Goal: Task Accomplishment & Management: Manage account settings

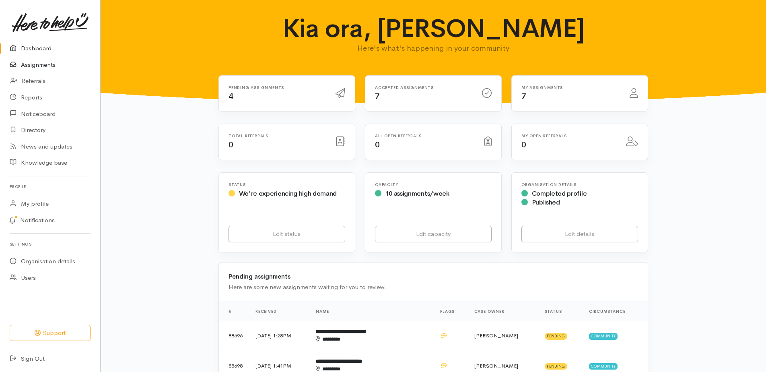
click at [47, 65] on link "Assignments" at bounding box center [50, 65] width 100 height 16
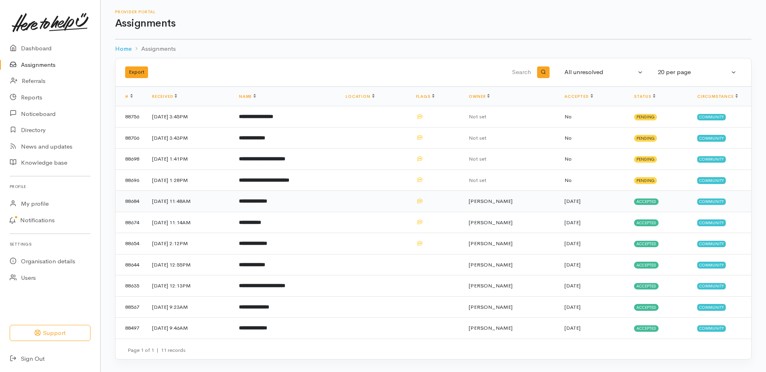
scroll to position [39, 0]
click at [282, 283] on b "**********" at bounding box center [262, 285] width 46 height 5
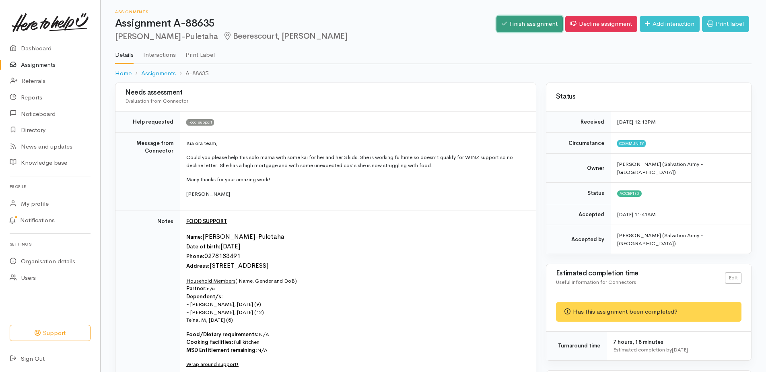
click at [503, 26] on link "Finish assignment" at bounding box center [529, 24] width 66 height 16
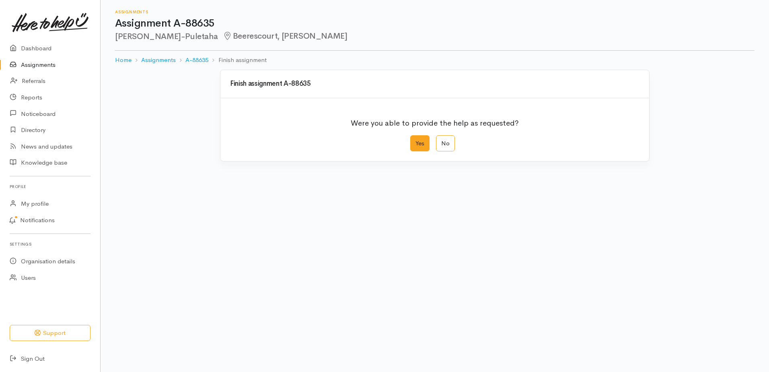
click at [423, 152] on label "Yes" at bounding box center [419, 143] width 19 height 16
click at [415, 140] on input "Yes" at bounding box center [412, 137] width 5 height 5
radio input "true"
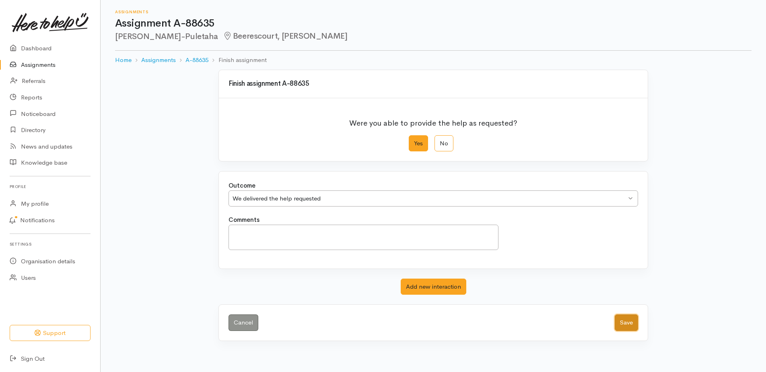
click at [622, 331] on button "Save" at bounding box center [625, 322] width 23 height 16
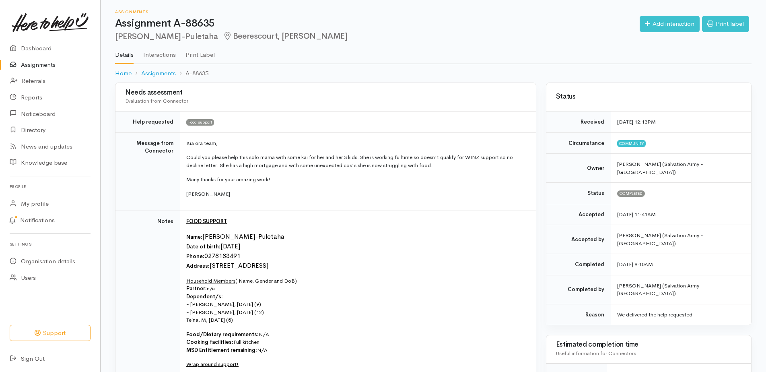
click at [53, 68] on link "Assignments" at bounding box center [50, 65] width 100 height 16
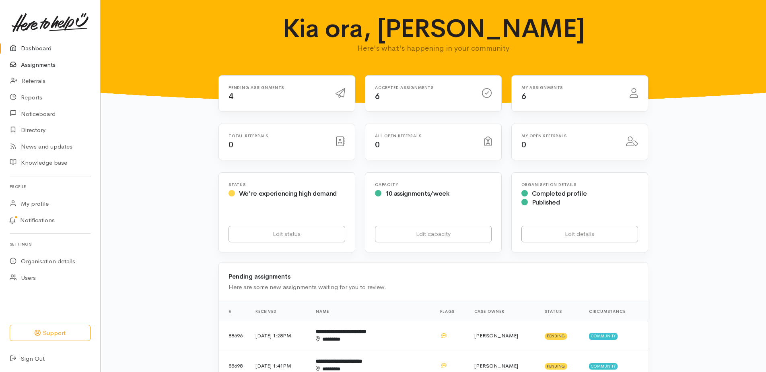
click at [42, 69] on link "Assignments" at bounding box center [50, 65] width 100 height 16
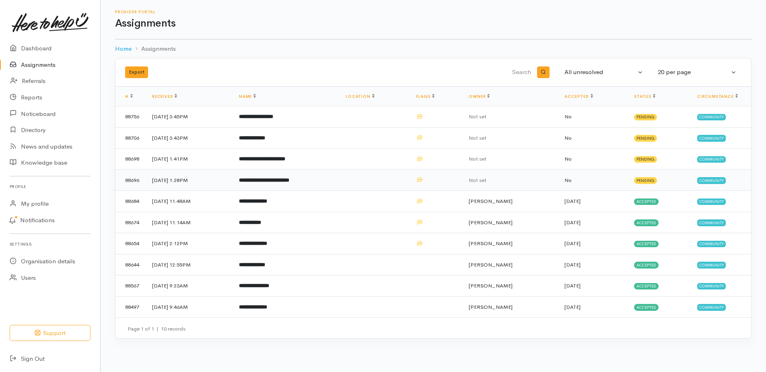
scroll to position [15, 0]
click at [269, 288] on b "**********" at bounding box center [254, 285] width 30 height 5
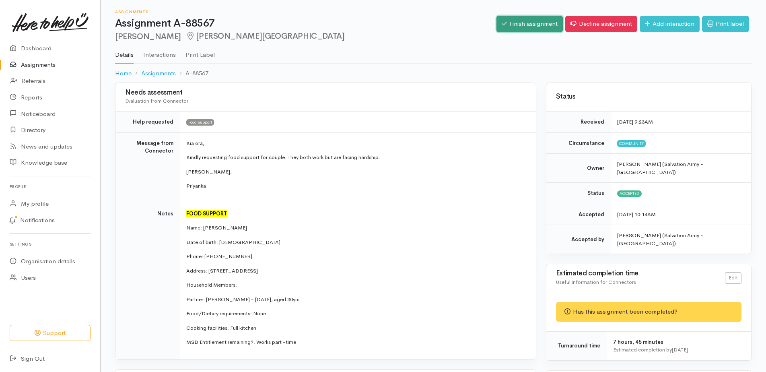
click at [496, 26] on link "Finish assignment" at bounding box center [529, 24] width 66 height 16
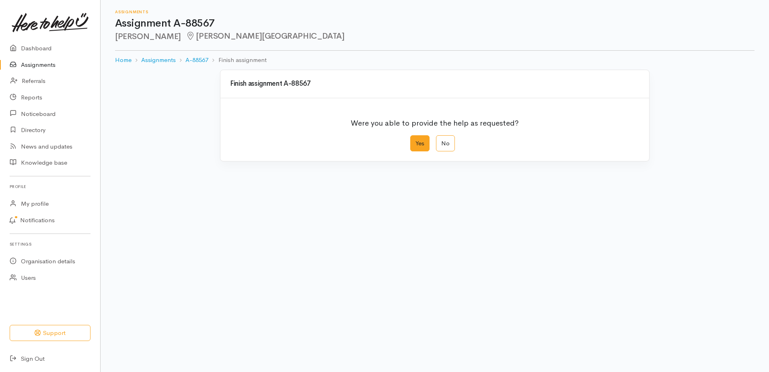
click at [416, 152] on label "Yes" at bounding box center [419, 143] width 19 height 16
click at [415, 140] on input "Yes" at bounding box center [412, 137] width 5 height 5
radio input "true"
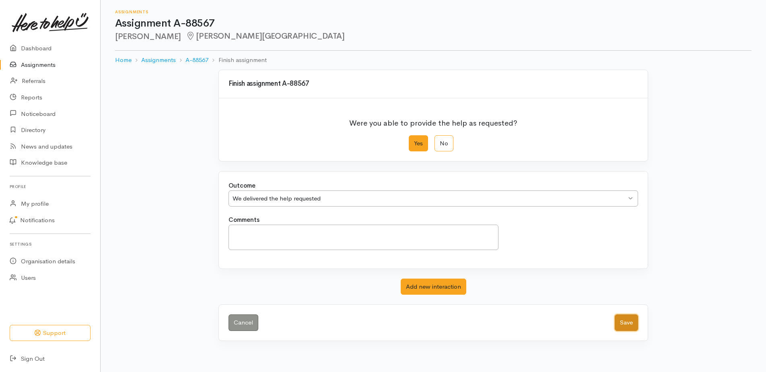
click at [614, 331] on button "Save" at bounding box center [625, 322] width 23 height 16
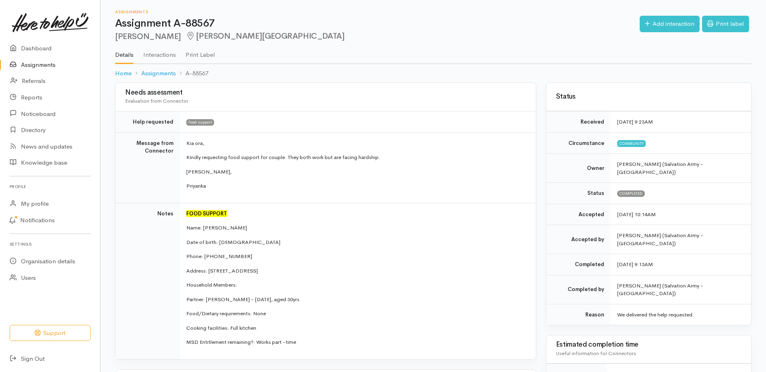
click at [38, 69] on link "Assignments" at bounding box center [50, 65] width 100 height 16
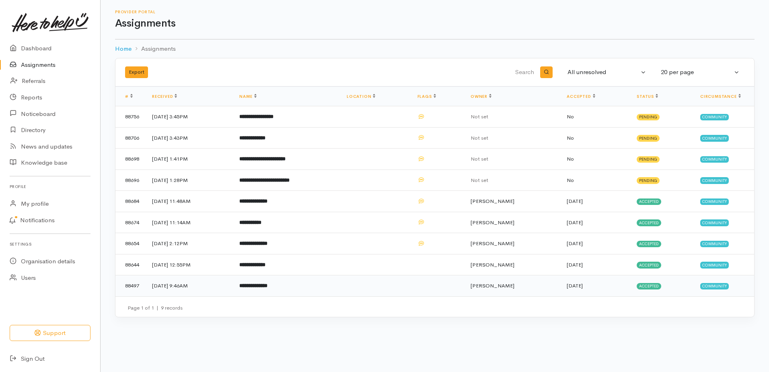
click at [262, 288] on b "**********" at bounding box center [253, 285] width 28 height 5
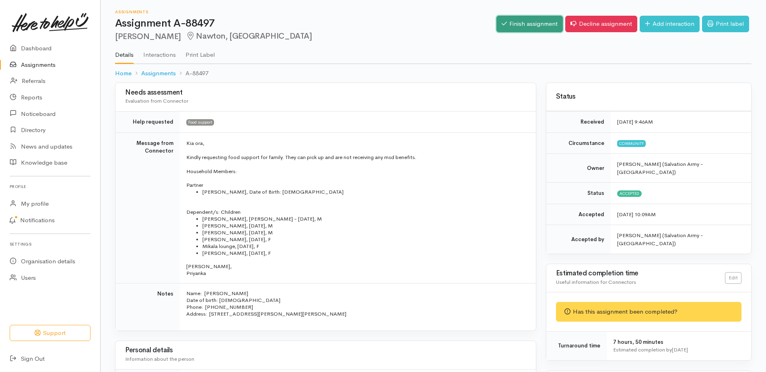
click at [513, 25] on link "Finish assignment" at bounding box center [529, 24] width 66 height 16
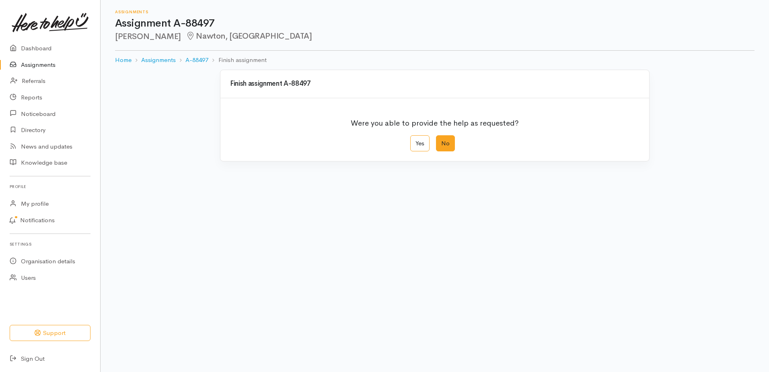
click at [442, 152] on label "No" at bounding box center [445, 143] width 19 height 16
click at [441, 140] on input "No" at bounding box center [438, 137] width 5 height 5
radio input "true"
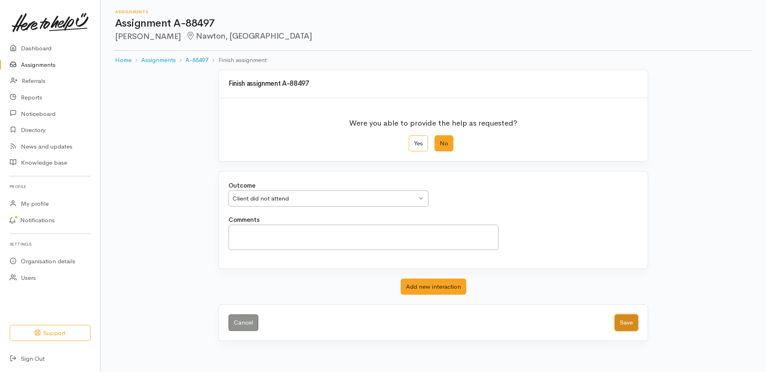
click at [618, 331] on button "Save" at bounding box center [625, 322] width 23 height 16
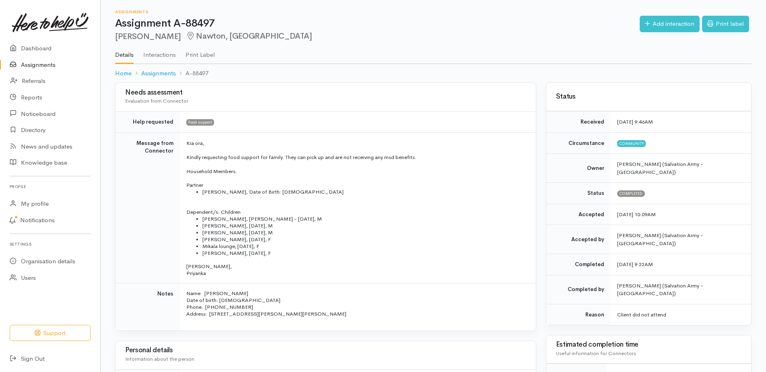
click at [38, 69] on link "Assignments" at bounding box center [50, 65] width 100 height 16
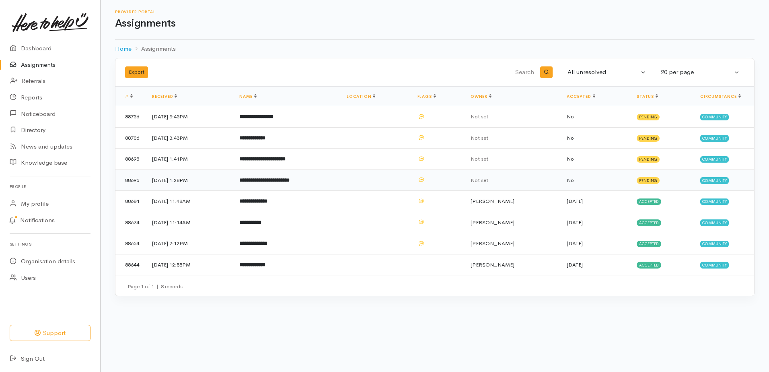
click at [290, 183] on b "**********" at bounding box center [264, 179] width 50 height 5
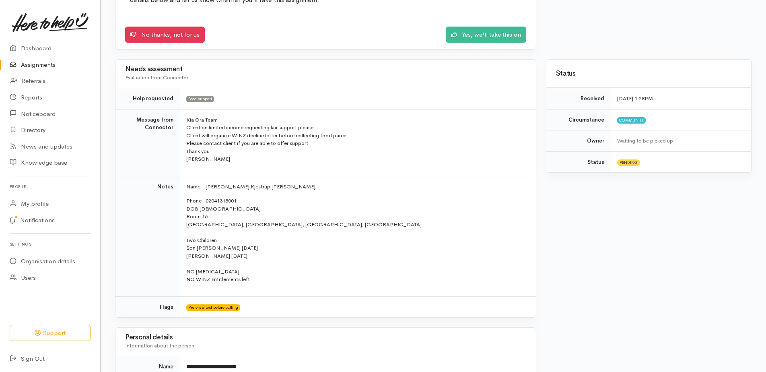
scroll to position [121, 0]
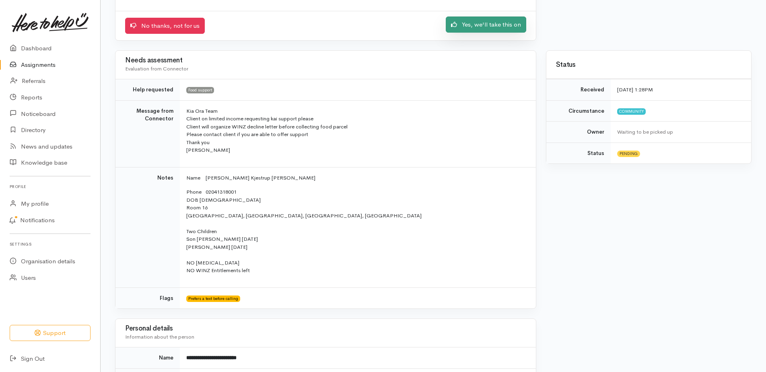
click at [494, 33] on link "Yes, we'll take this on" at bounding box center [486, 24] width 80 height 16
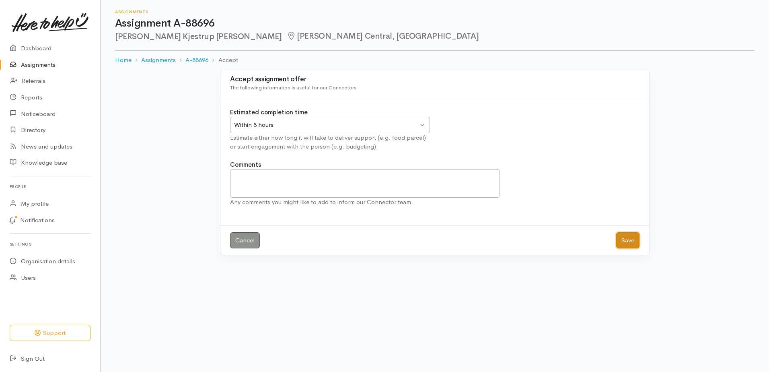
click at [616, 249] on button "Save" at bounding box center [627, 240] width 23 height 16
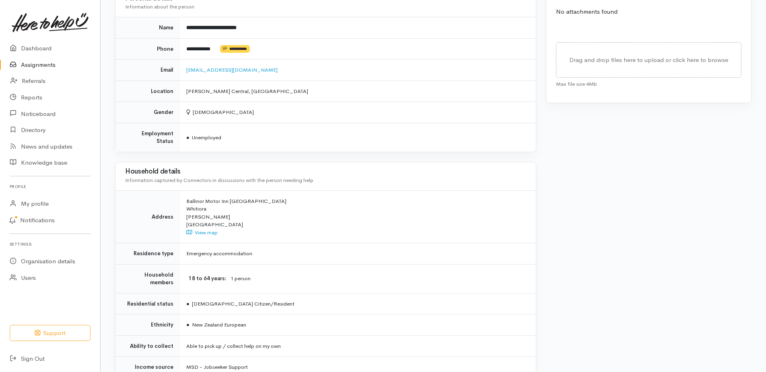
scroll to position [545, 0]
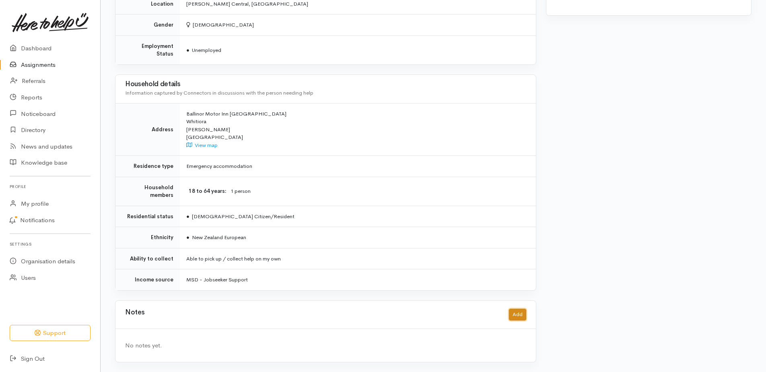
click at [512, 308] on button "Add" at bounding box center [517, 314] width 17 height 12
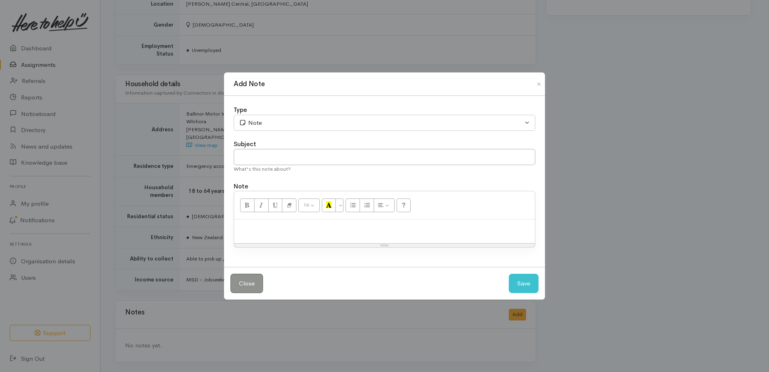
click at [304, 238] on div at bounding box center [384, 231] width 301 height 24
click at [517, 290] on button "Save" at bounding box center [524, 283] width 30 height 20
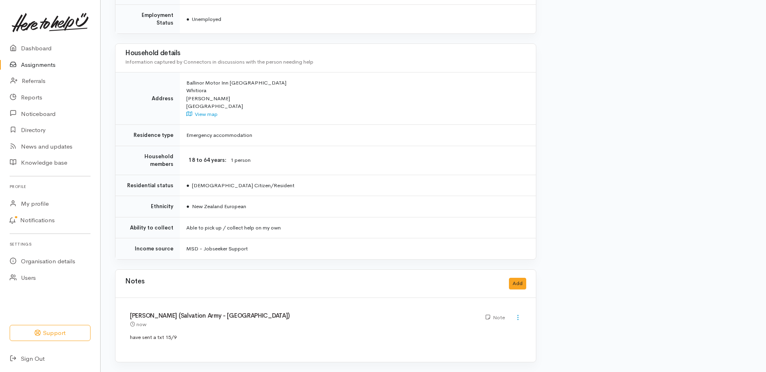
click at [40, 71] on link "Assignments" at bounding box center [50, 65] width 100 height 16
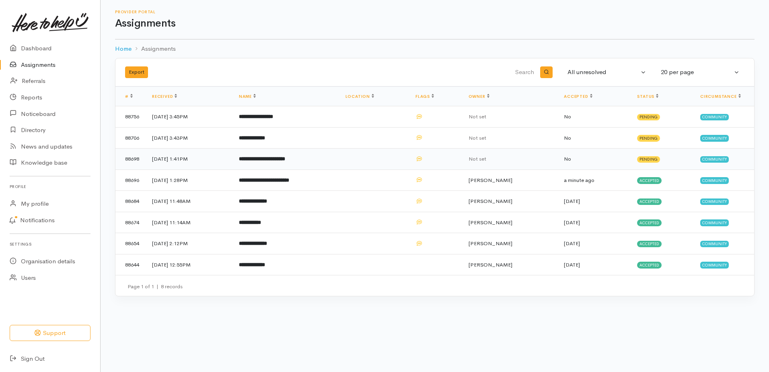
click at [278, 161] on b "**********" at bounding box center [262, 158] width 46 height 5
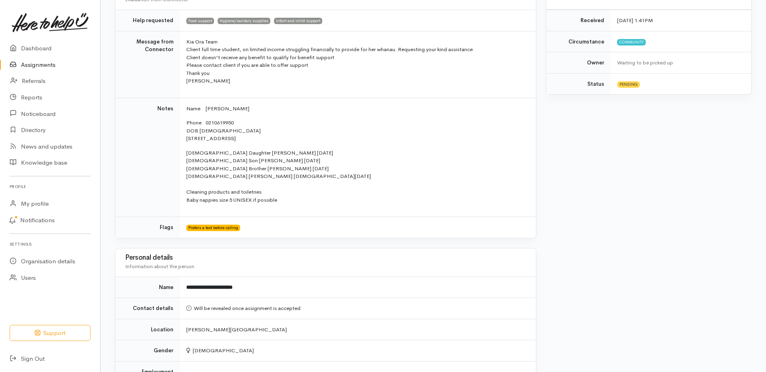
scroll to position [201, 0]
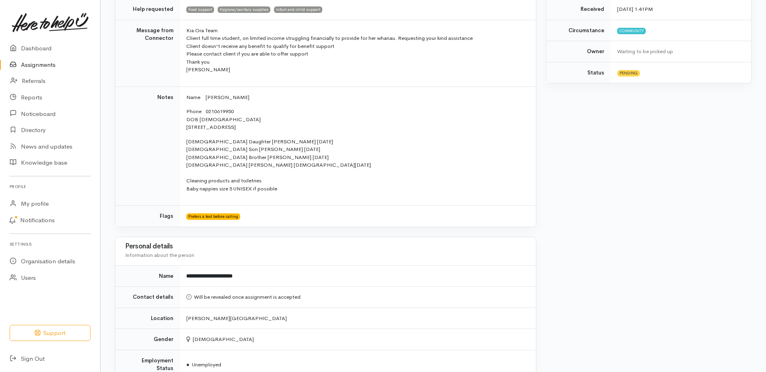
click at [137, 191] on td "Notes" at bounding box center [147, 145] width 64 height 119
click at [481, 205] on td "Name Martinee Araia-Cashmore Phone 0210619950 DOB 14/03/2003 25 Aspiring Cresce…" at bounding box center [358, 145] width 356 height 119
click at [479, 205] on td "Name Martinee Araia-Cashmore Phone 0210619950 DOB 14/03/2003 25 Aspiring Cresce…" at bounding box center [358, 145] width 356 height 119
click at [450, 193] on p "2 yrs old Daughter Amania 19/07/2023 3 yrs old Son Erice kingi 11/12/2021 13 yr…" at bounding box center [356, 165] width 340 height 55
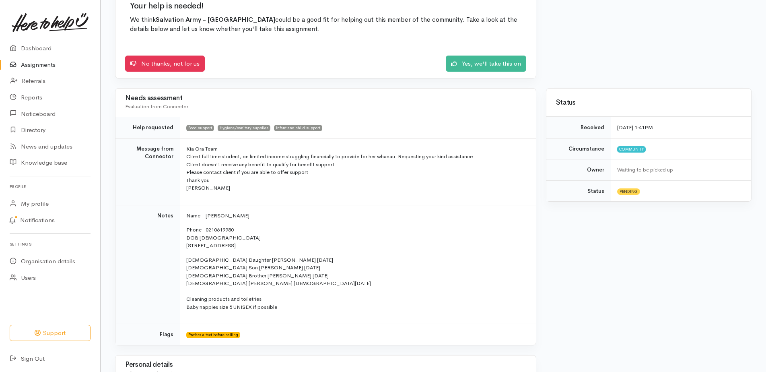
scroll to position [80, 0]
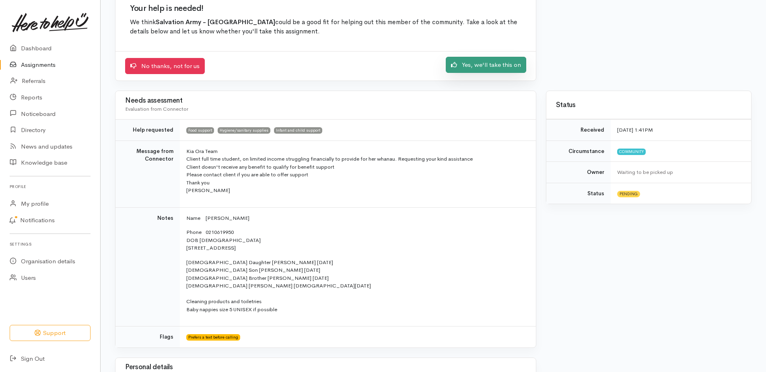
click at [461, 73] on link "Yes, we'll take this on" at bounding box center [486, 65] width 80 height 16
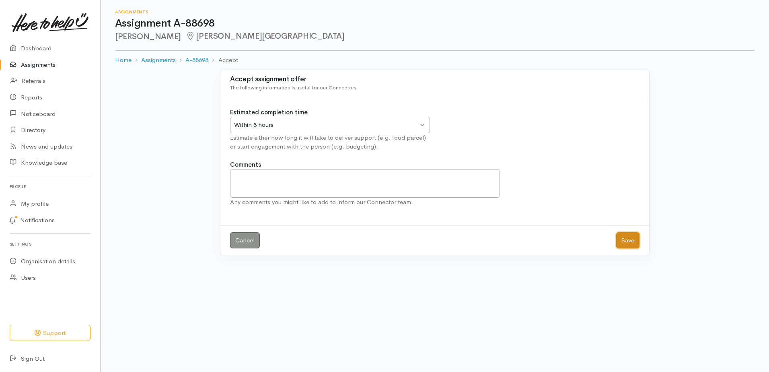
click at [622, 249] on button "Save" at bounding box center [627, 240] width 23 height 16
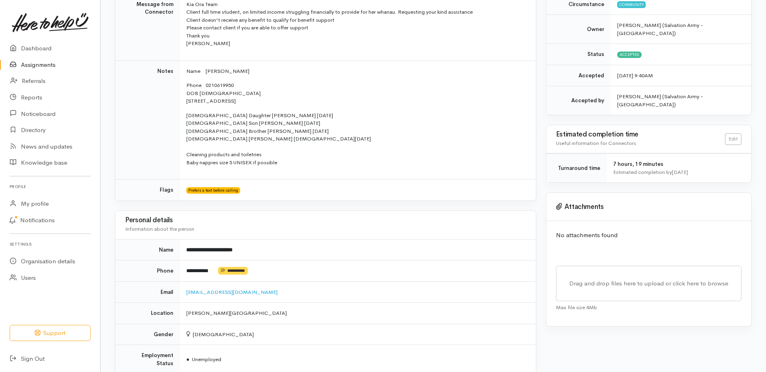
scroll to position [121, 0]
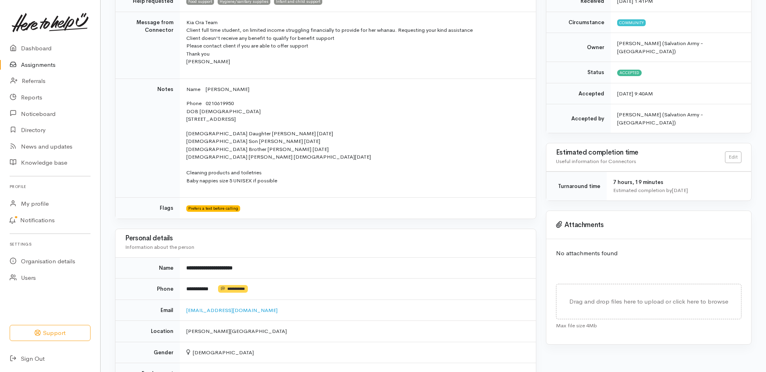
click at [42, 69] on link "Assignments" at bounding box center [50, 65] width 100 height 16
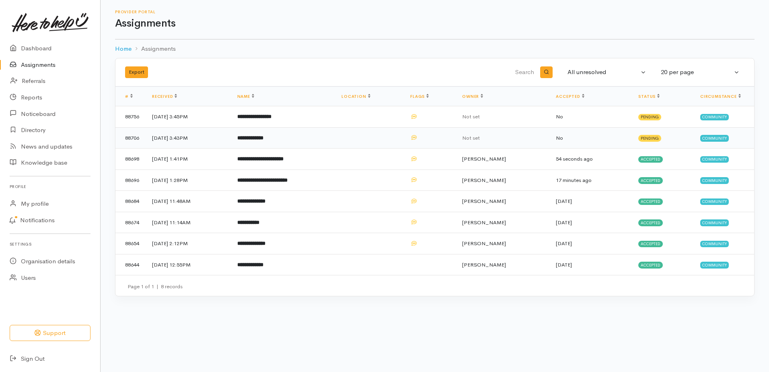
click at [263, 140] on b "**********" at bounding box center [250, 137] width 26 height 5
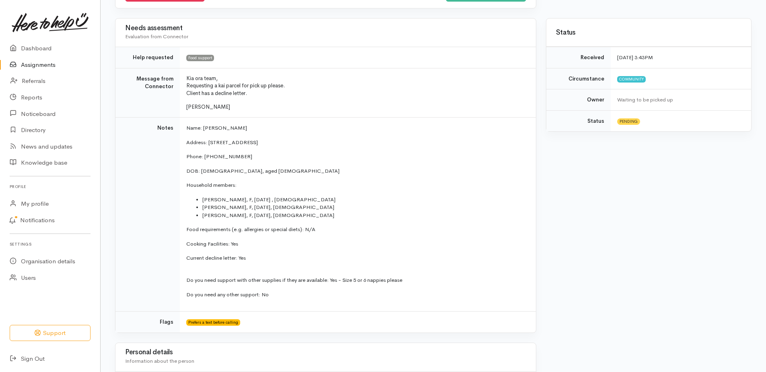
scroll to position [161, 0]
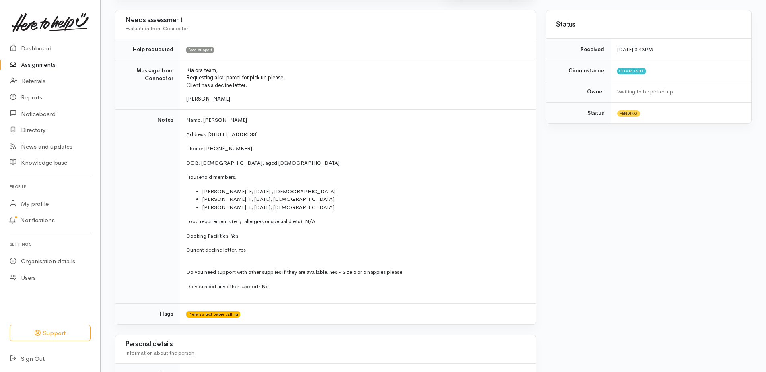
drag, startPoint x: 501, startPoint y: 8, endPoint x: 499, endPoint y: 17, distance: 8.6
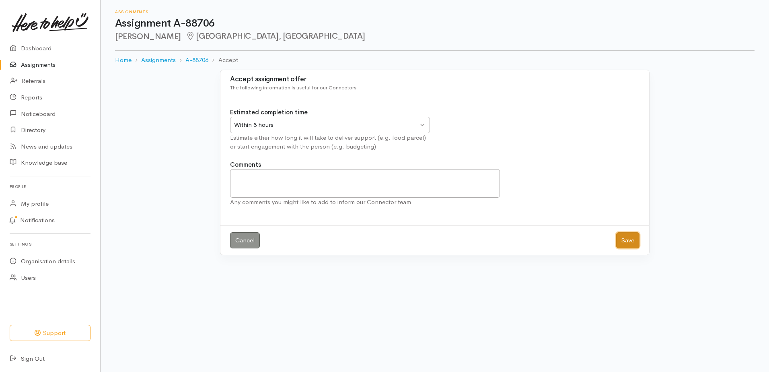
click at [625, 249] on button "Save" at bounding box center [627, 240] width 23 height 16
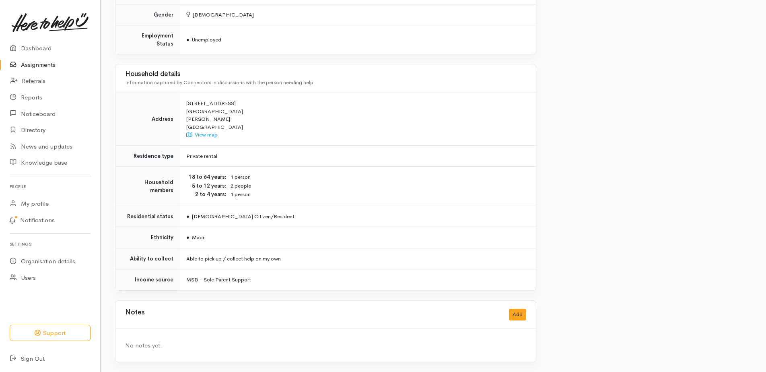
scroll to position [613, 0]
click at [509, 308] on button "Add" at bounding box center [517, 314] width 17 height 12
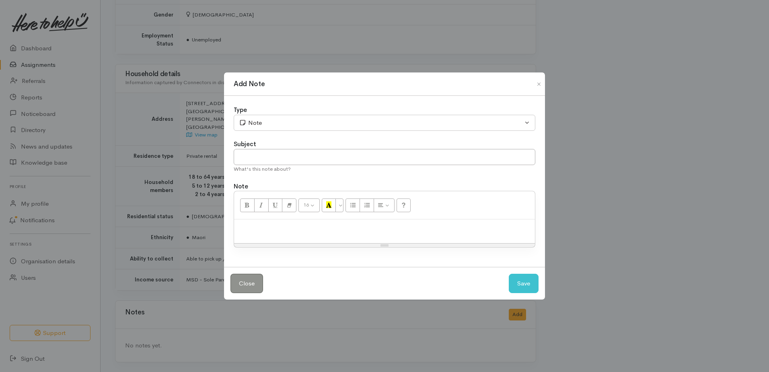
click at [330, 238] on div at bounding box center [384, 231] width 301 height 24
click at [523, 293] on button "Save" at bounding box center [524, 283] width 30 height 20
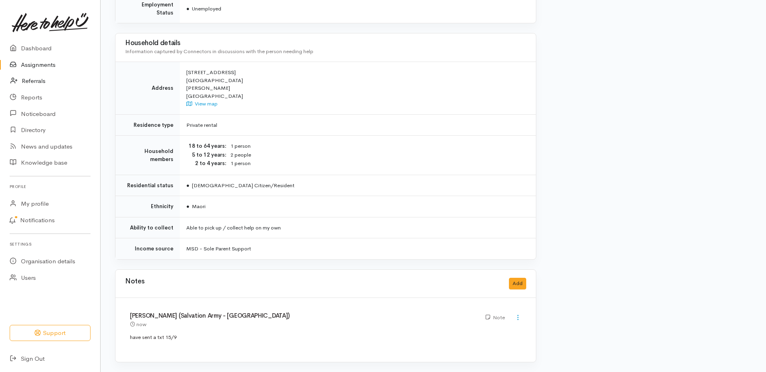
drag, startPoint x: 40, startPoint y: 71, endPoint x: 55, endPoint y: 88, distance: 22.5
click at [40, 71] on link "Assignments" at bounding box center [50, 65] width 100 height 16
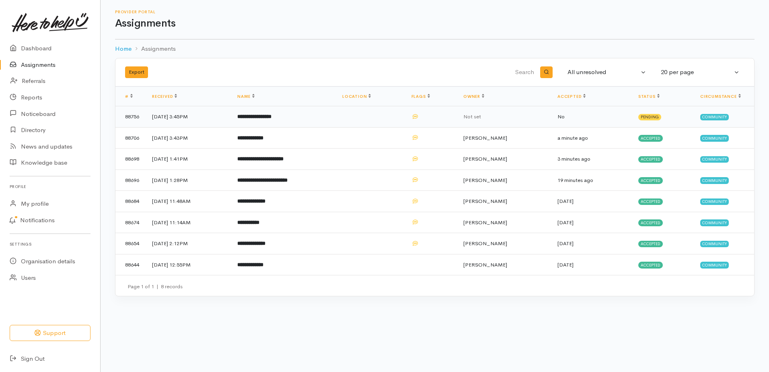
click at [271, 119] on b "**********" at bounding box center [254, 116] width 34 height 5
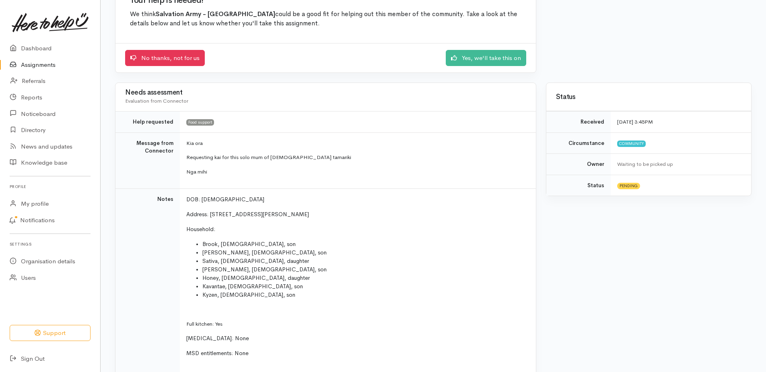
scroll to position [80, 0]
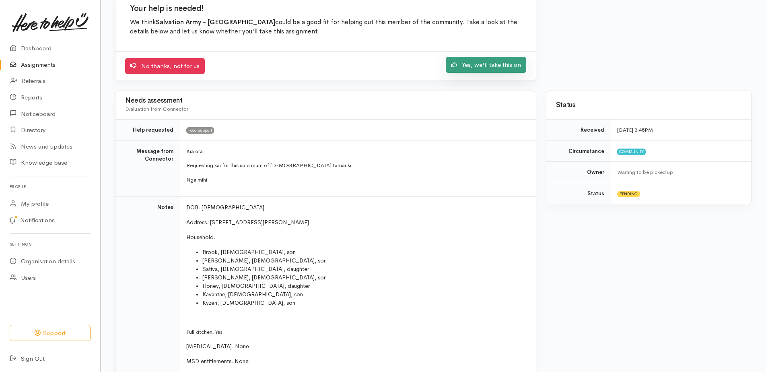
click at [465, 73] on link "Yes, we'll take this on" at bounding box center [486, 65] width 80 height 16
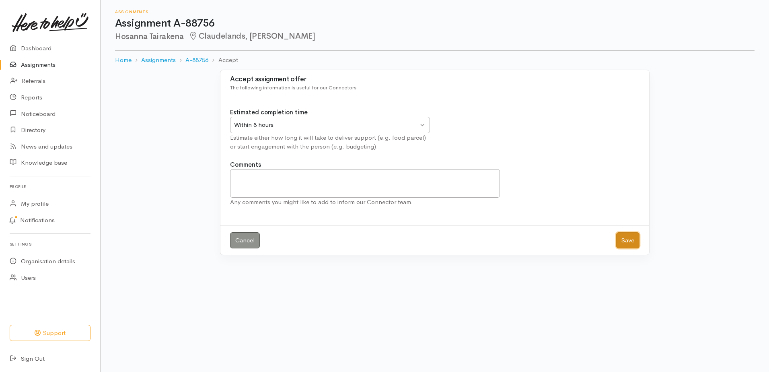
click at [628, 249] on button "Save" at bounding box center [627, 240] width 23 height 16
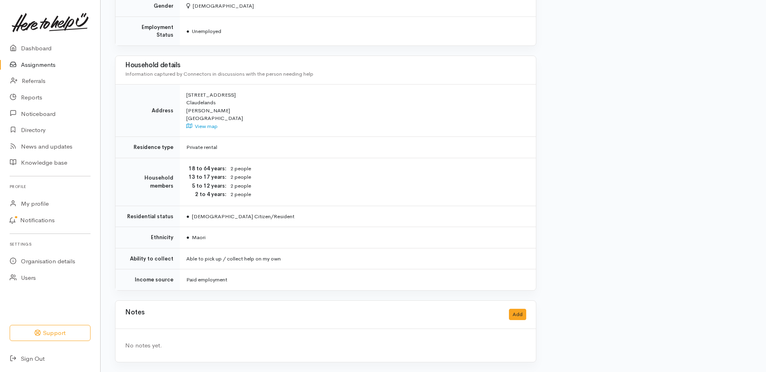
scroll to position [678, 0]
click at [512, 308] on button "Add" at bounding box center [517, 314] width 17 height 12
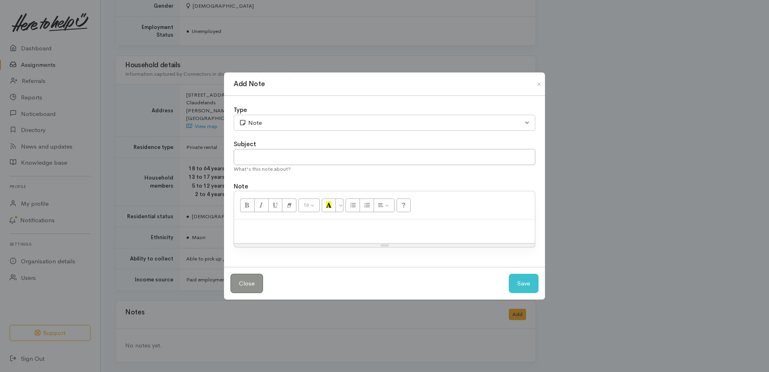
click at [268, 232] on p at bounding box center [384, 227] width 293 height 9
click at [511, 291] on button "Save" at bounding box center [524, 283] width 30 height 20
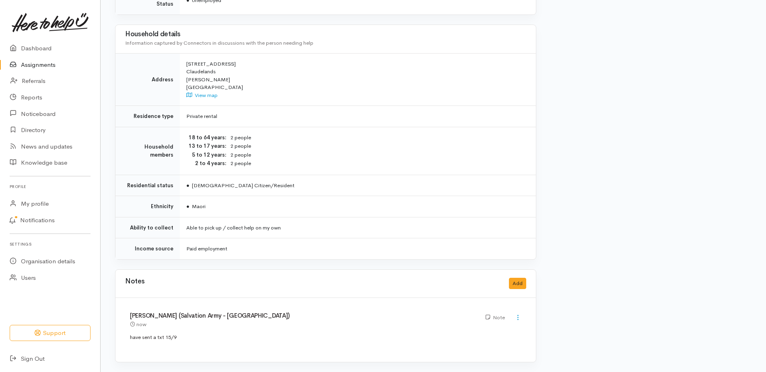
click at [45, 67] on link "Assignments" at bounding box center [50, 65] width 100 height 16
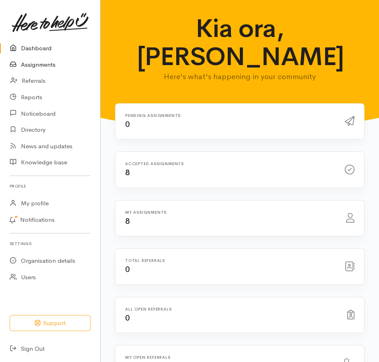
click at [28, 70] on link "Assignments" at bounding box center [50, 65] width 100 height 16
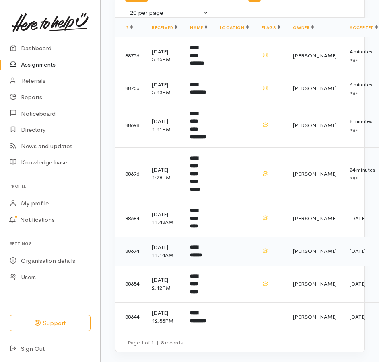
scroll to position [87, 0]
